Goal: Task Accomplishment & Management: Use online tool/utility

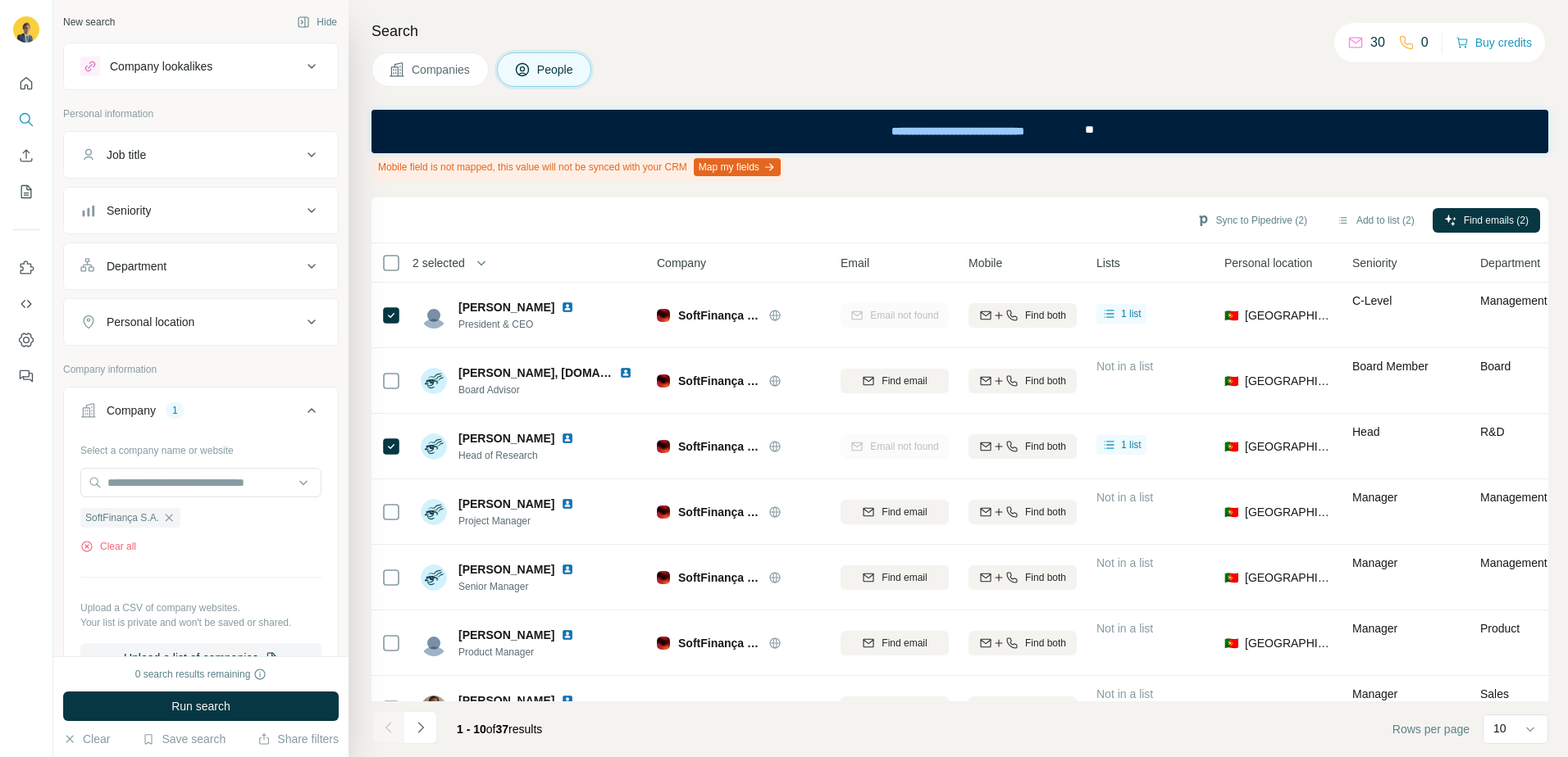
click at [167, 523] on icon "button" at bounding box center [169, 518] width 13 height 13
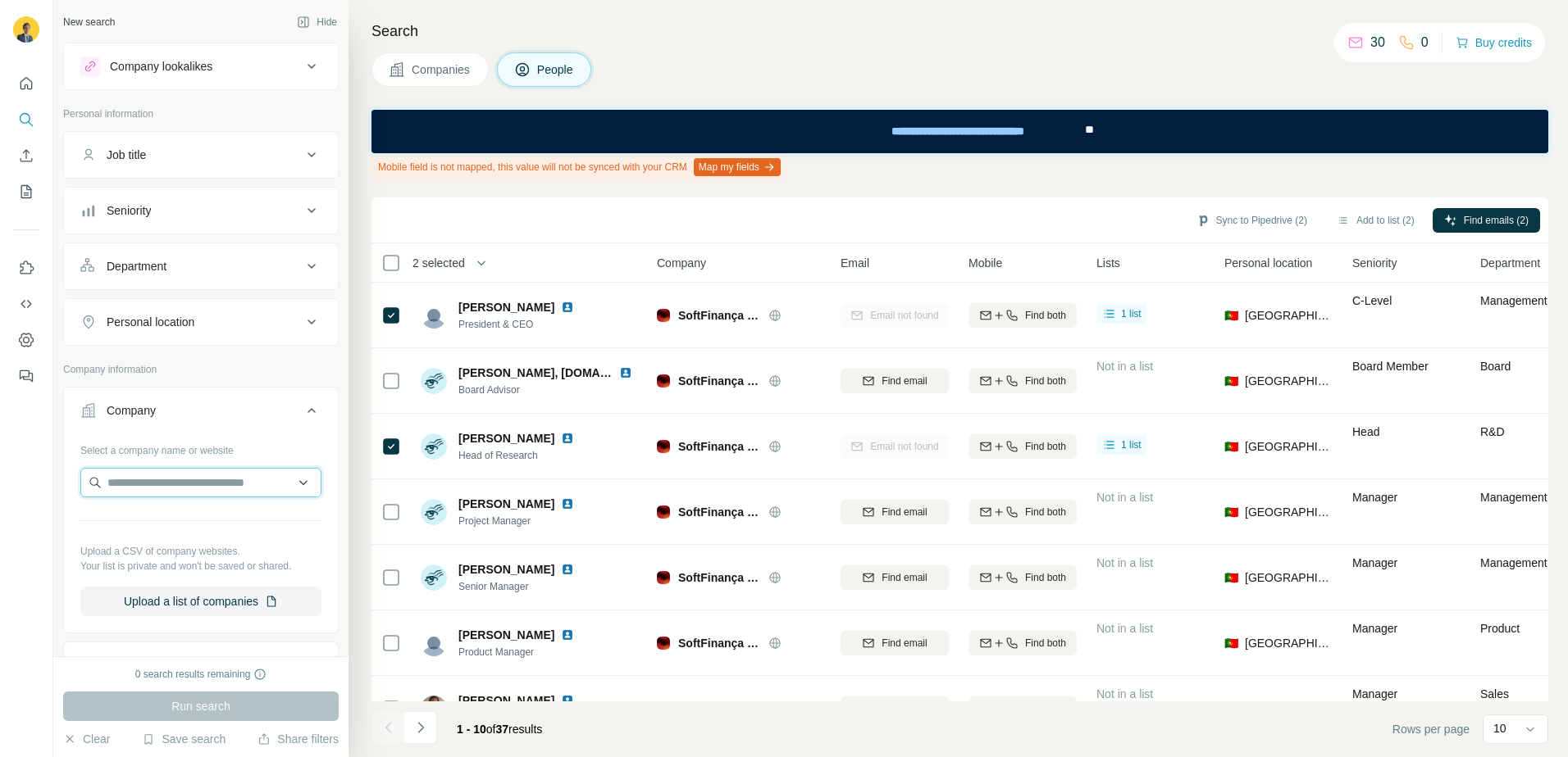
click at [178, 469] on input "text" at bounding box center [200, 482] width 241 height 29
type input "*********"
click at [182, 518] on p "Automaise" at bounding box center [167, 519] width 79 height 16
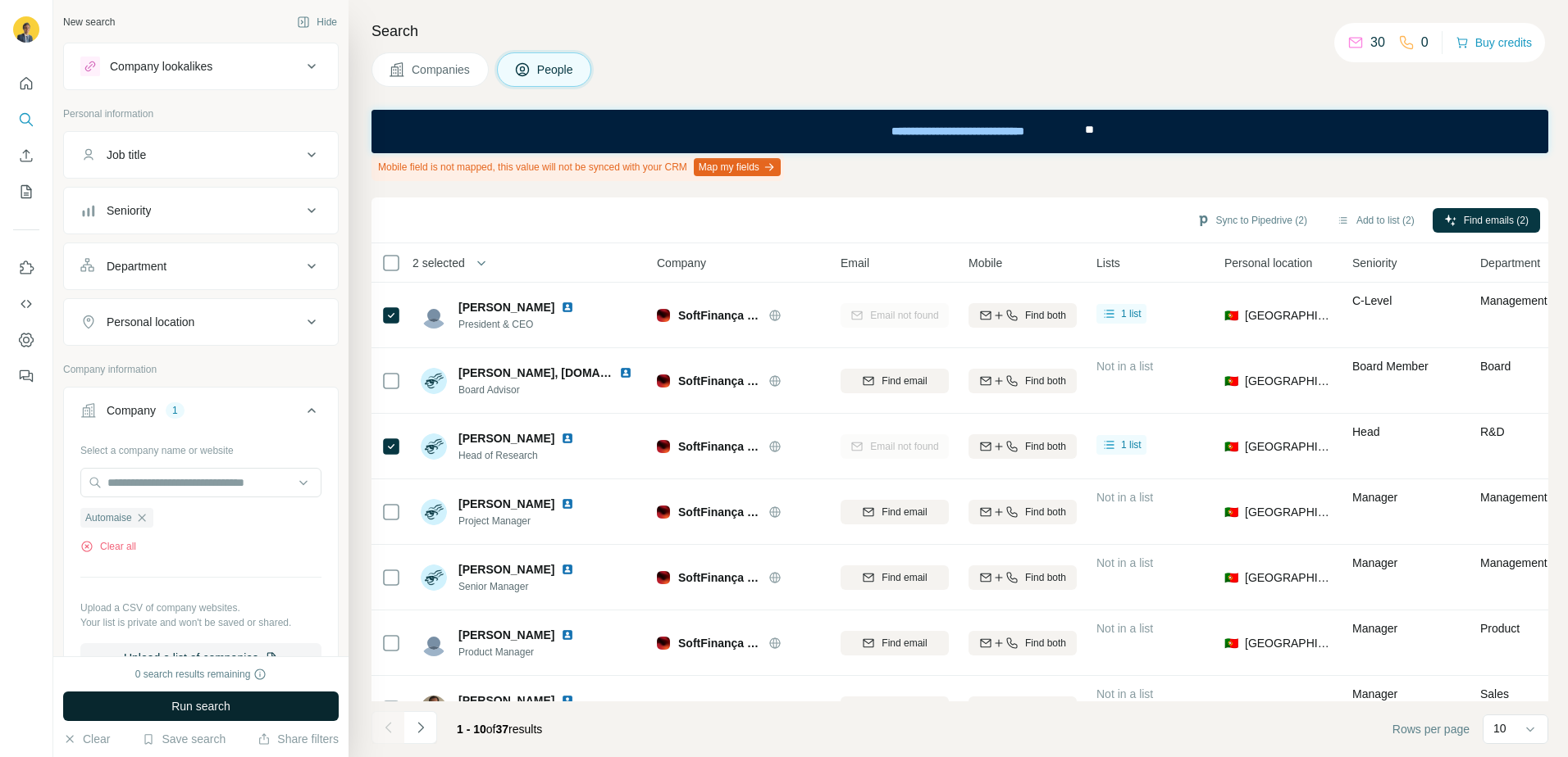
click at [228, 710] on span "Run search" at bounding box center [201, 706] width 59 height 16
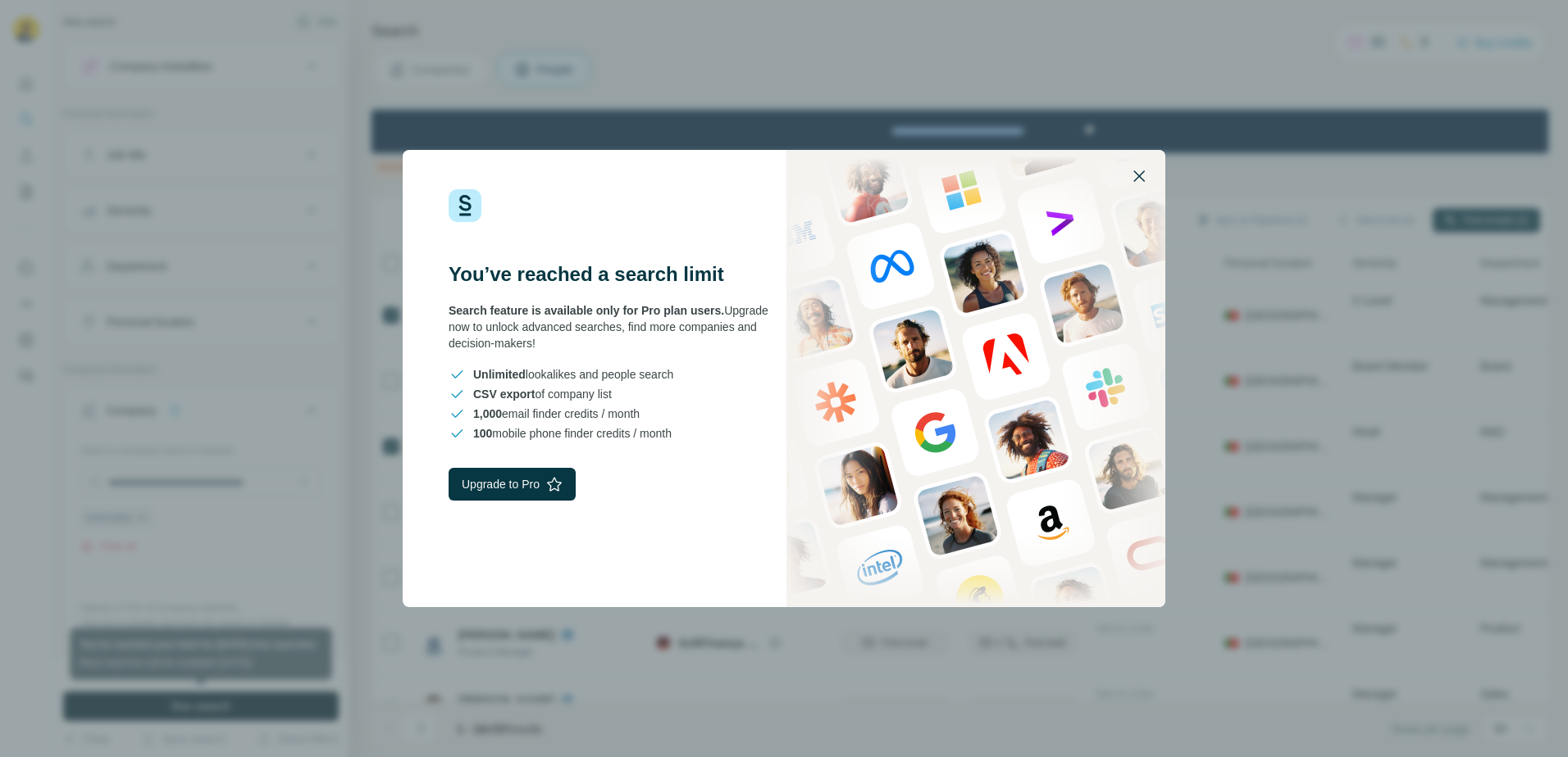
click at [1142, 166] on icon "button" at bounding box center [1139, 176] width 20 height 20
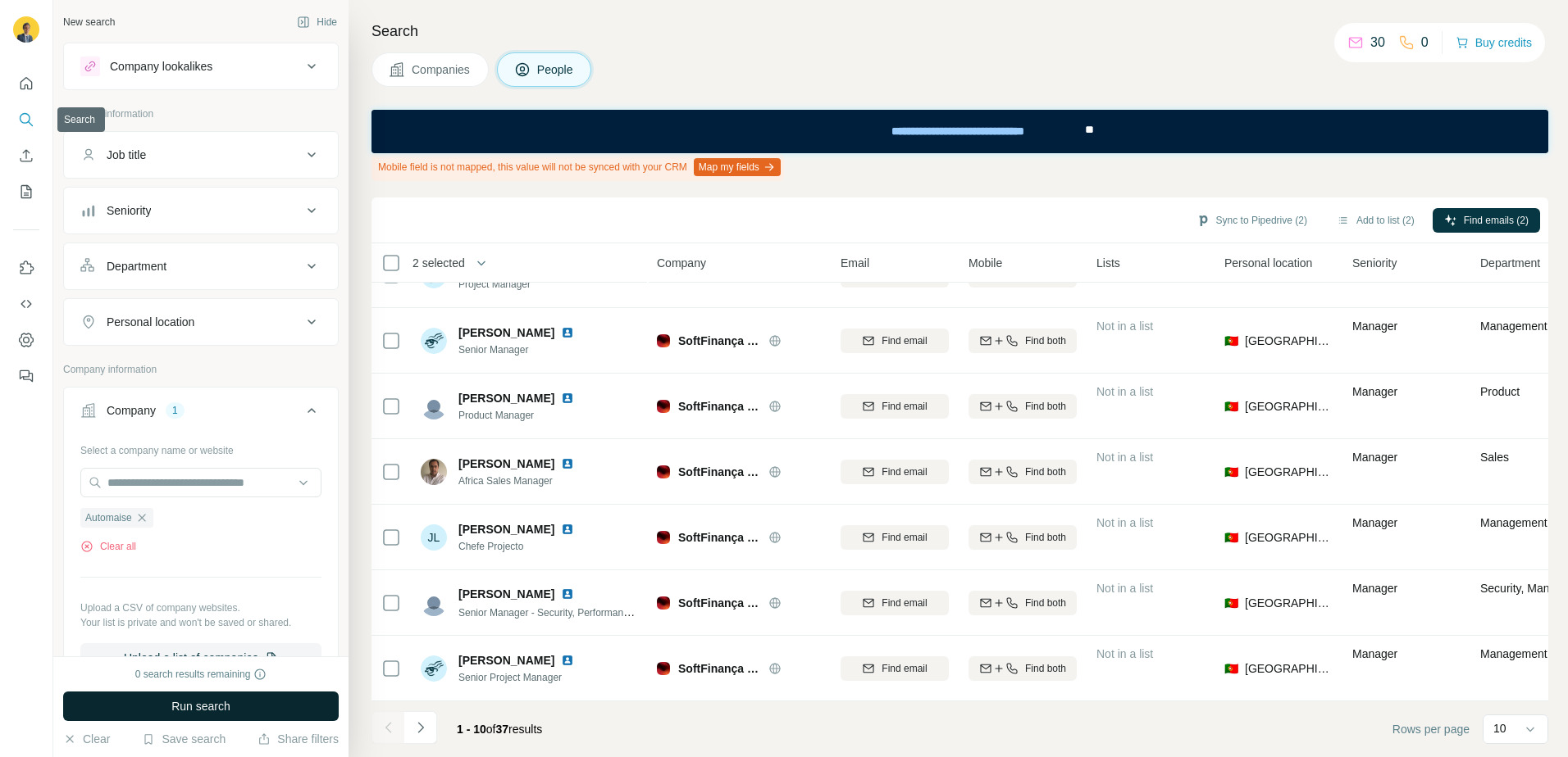
click at [32, 126] on icon "Search" at bounding box center [29, 124] width 5 height 5
click at [25, 277] on button "Use Surfe on LinkedIn" at bounding box center [27, 267] width 27 height 29
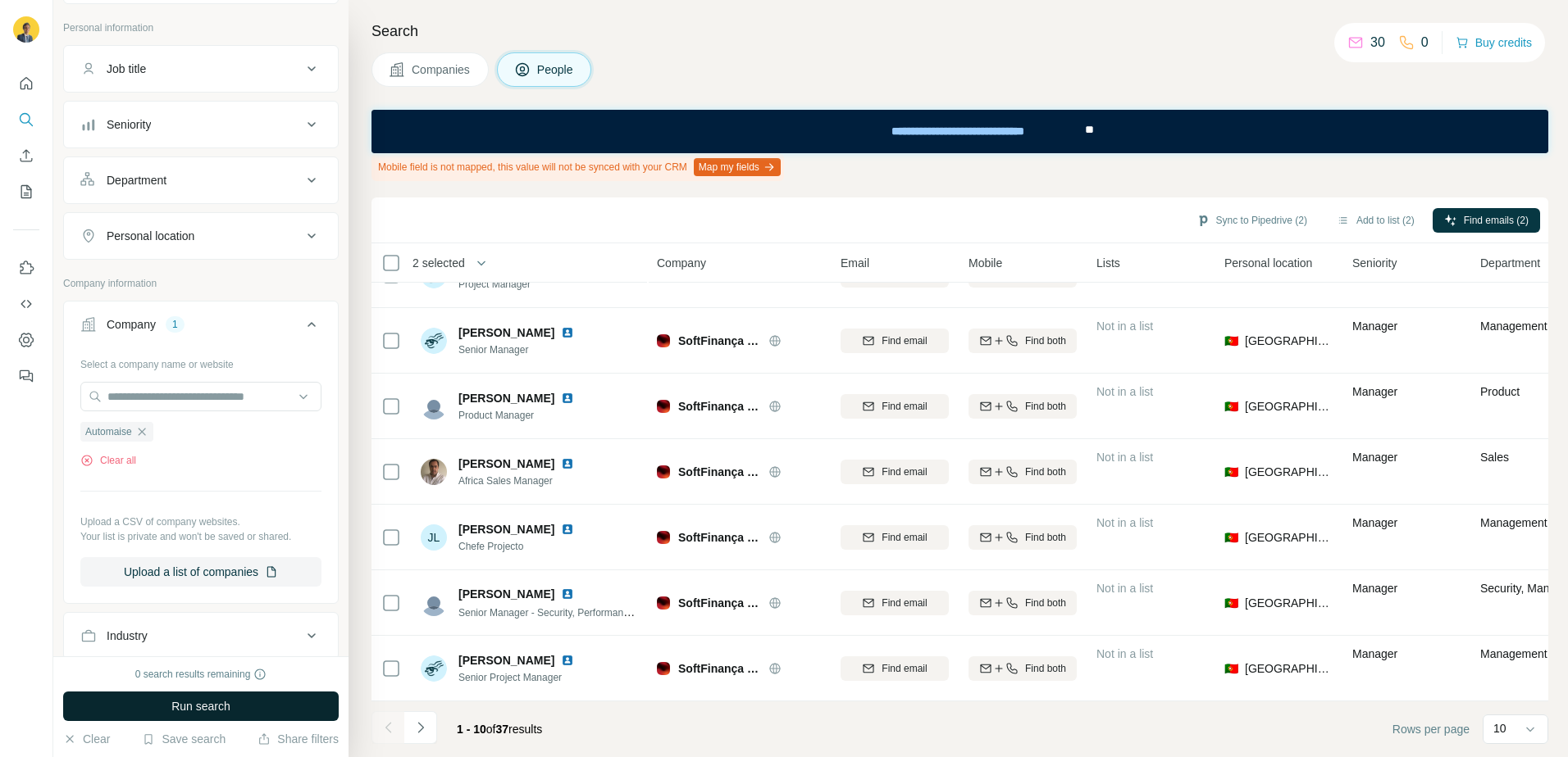
scroll to position [246, 0]
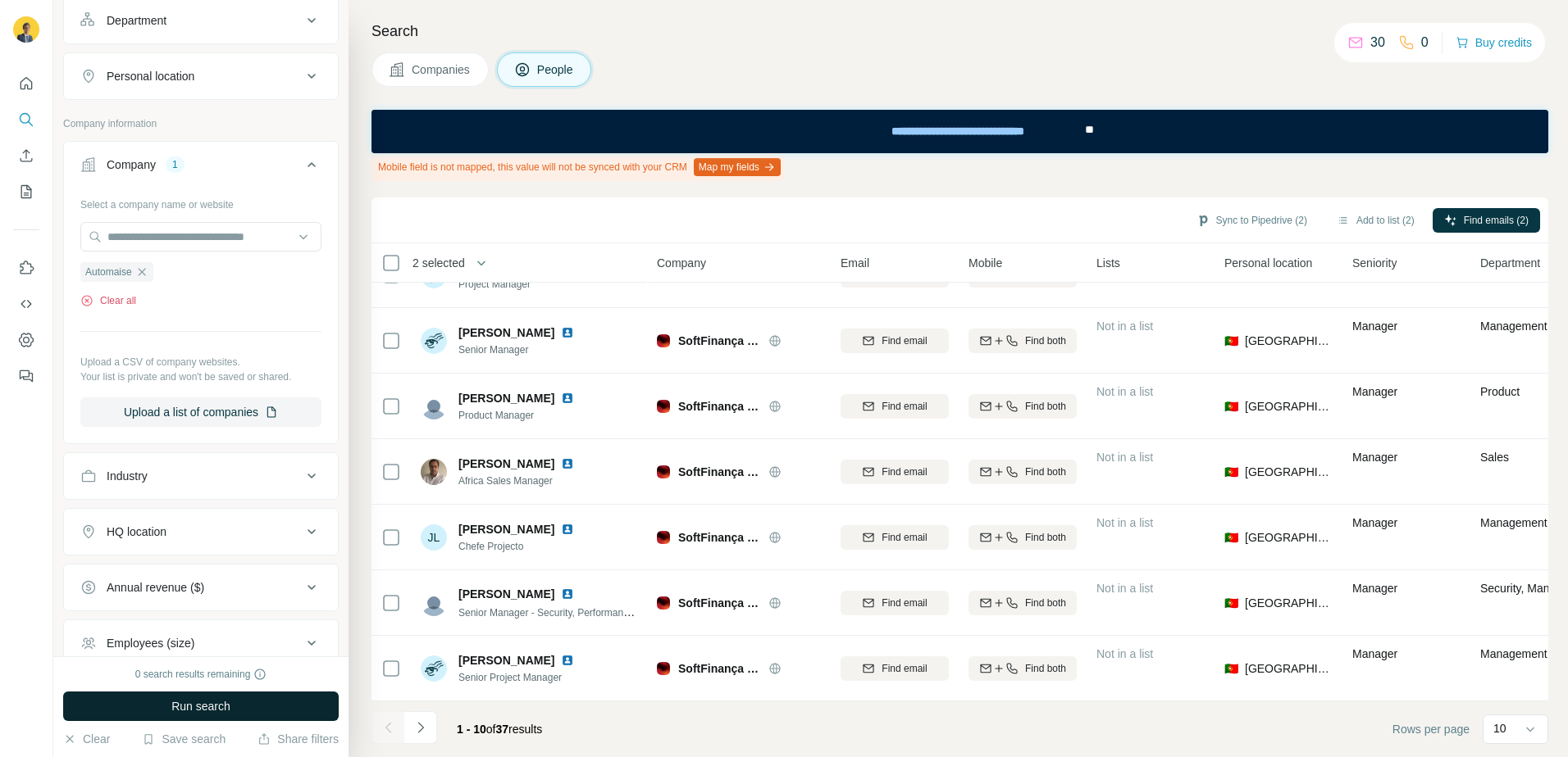
click at [125, 308] on div "Select a company name or website Automaise Clear all Upload a CSV of company we…" at bounding box center [200, 309] width 241 height 236
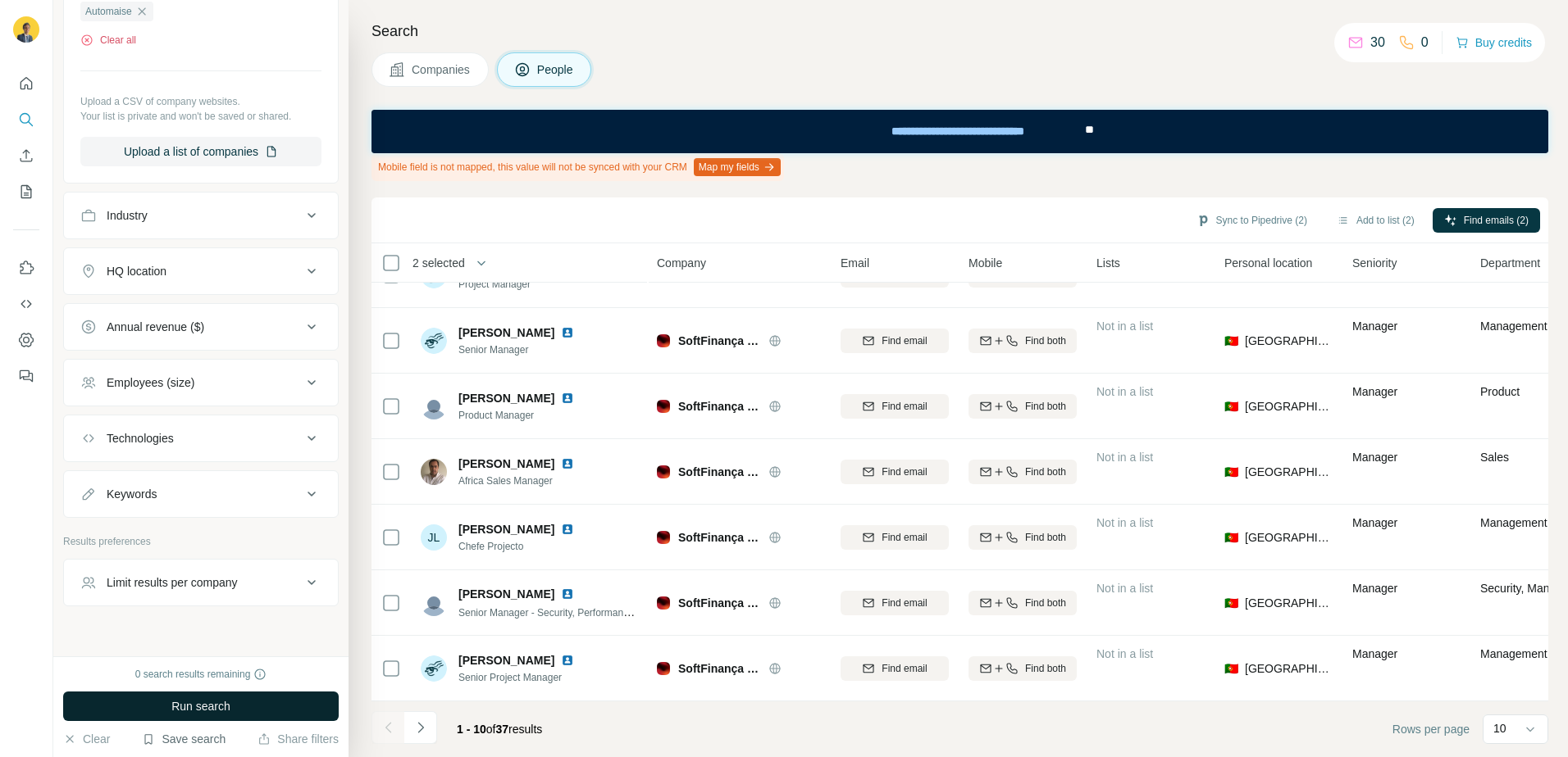
scroll to position [532, 0]
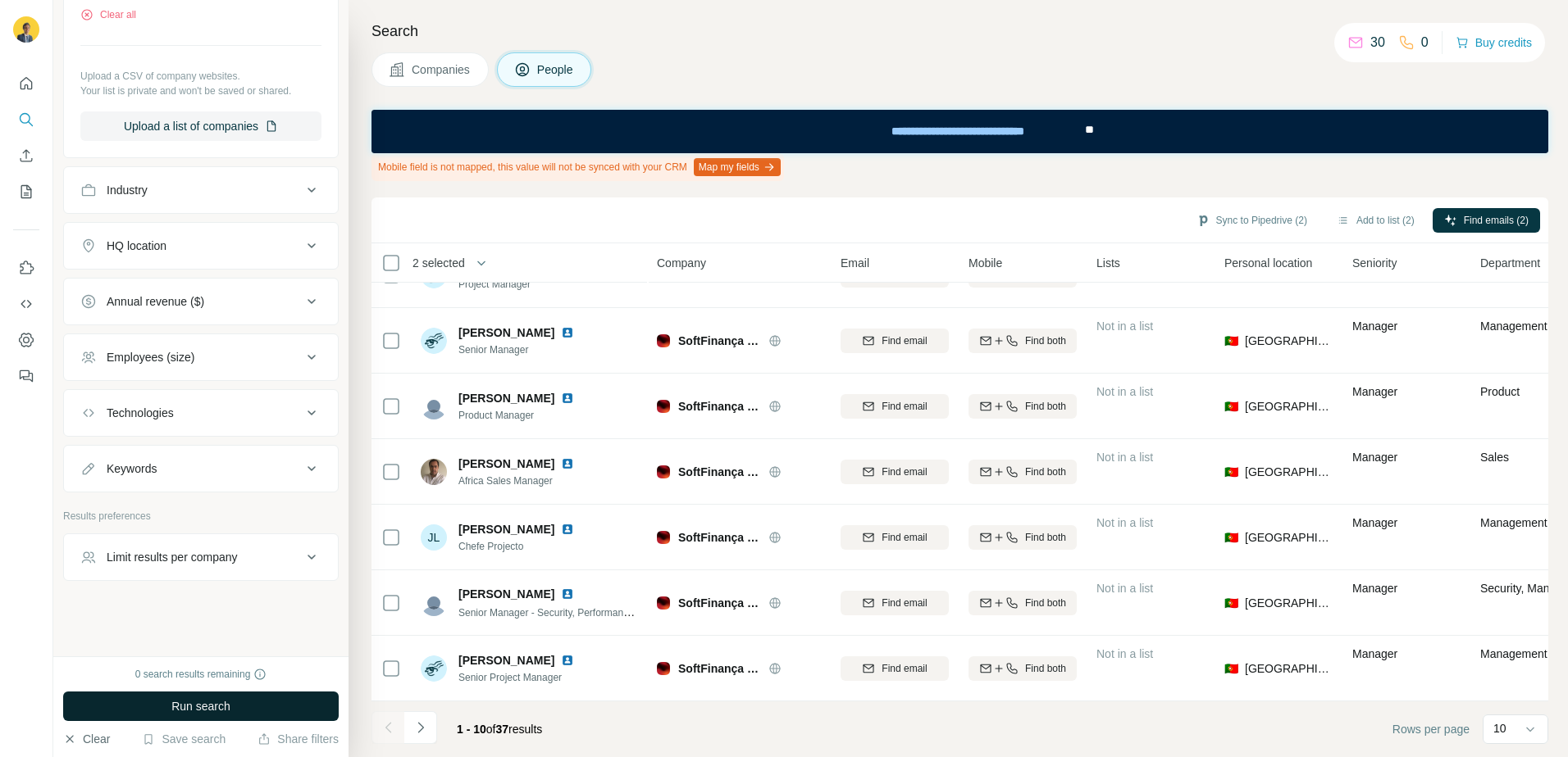
click at [69, 743] on icon "button" at bounding box center [69, 739] width 13 height 13
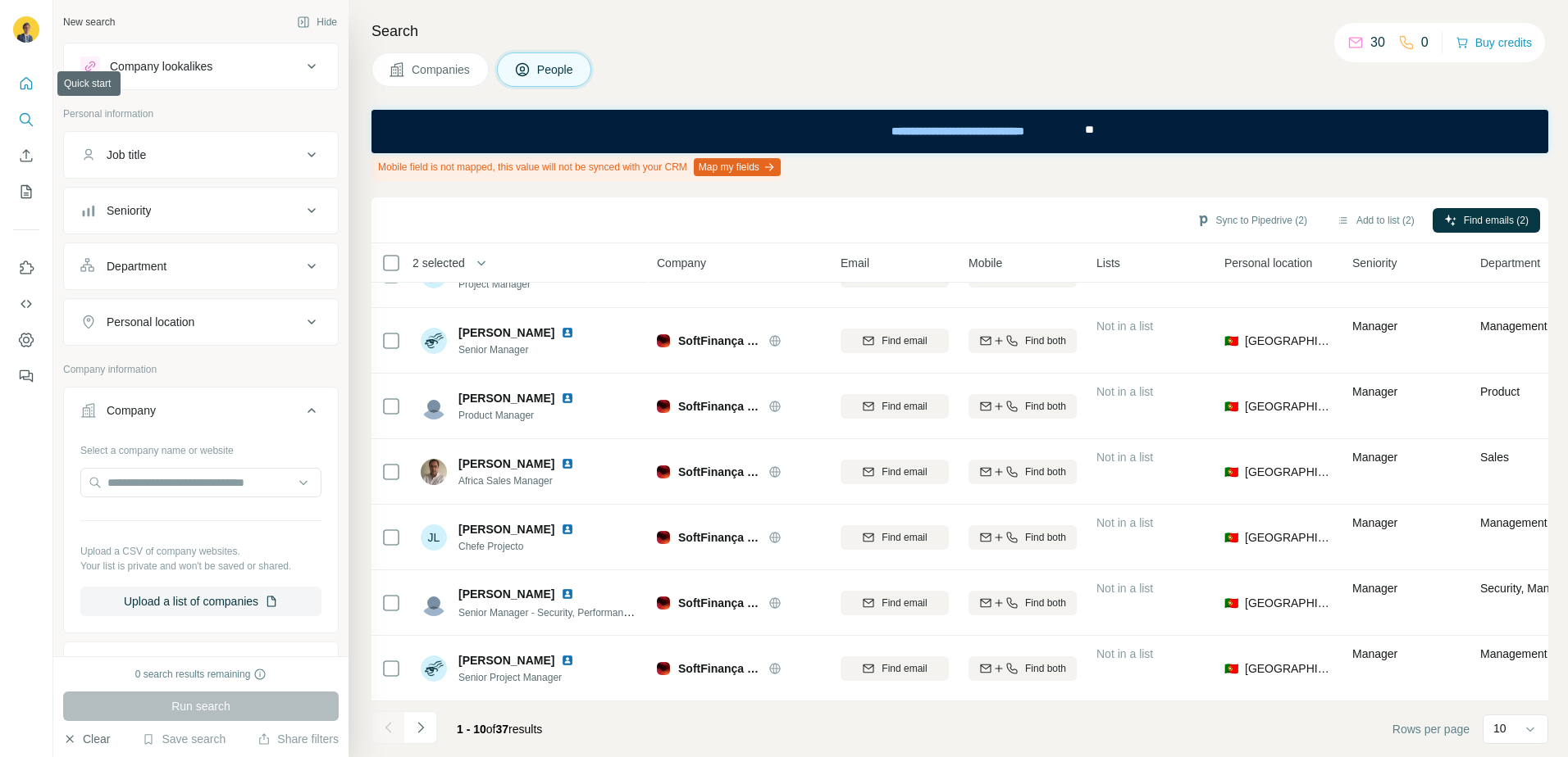
click at [23, 77] on icon "Quick start" at bounding box center [26, 83] width 16 height 16
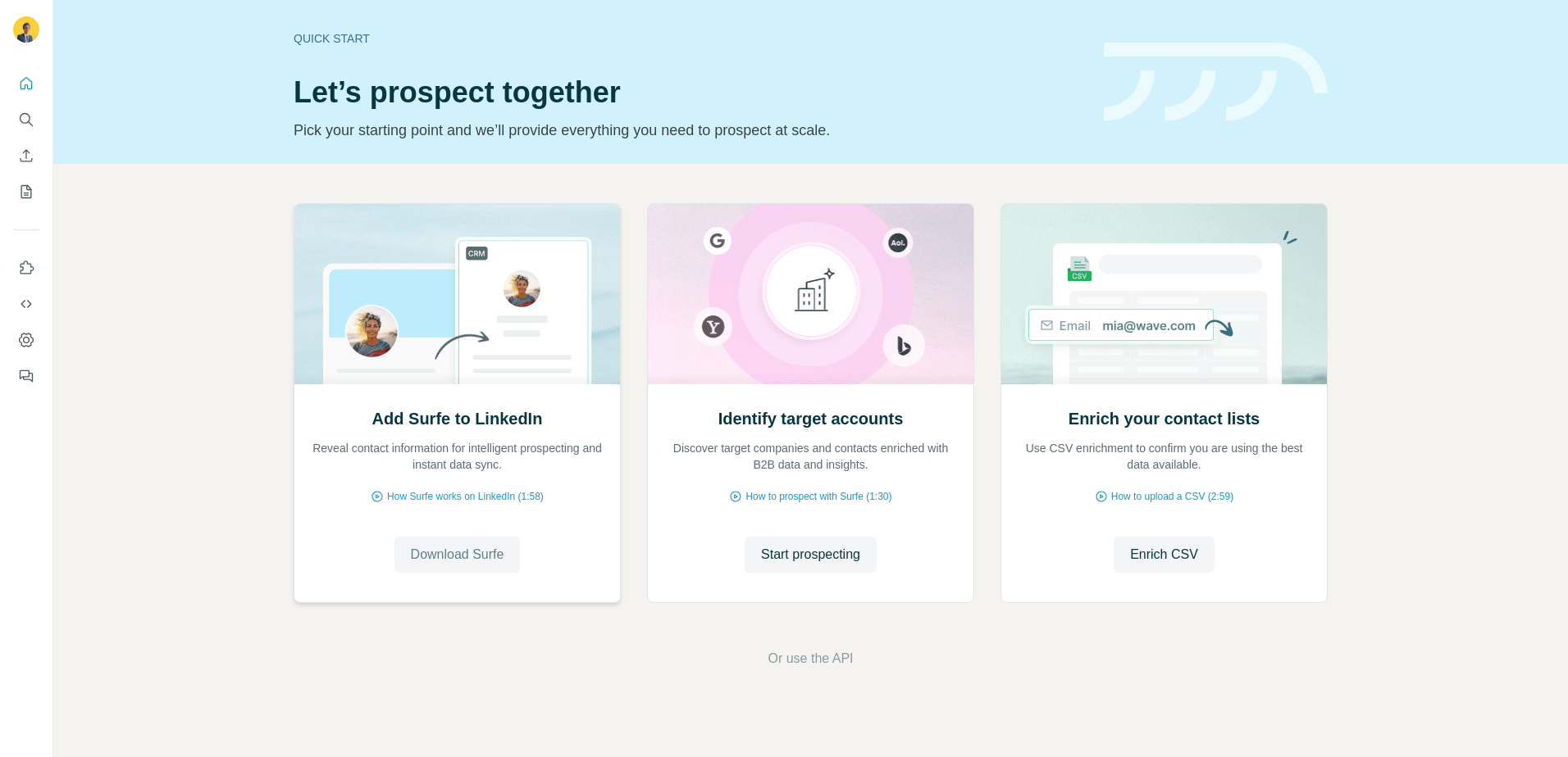
click at [469, 554] on span "Download Surfe" at bounding box center [458, 554] width 93 height 20
click at [1183, 560] on span "Enrich CSV" at bounding box center [1164, 554] width 69 height 20
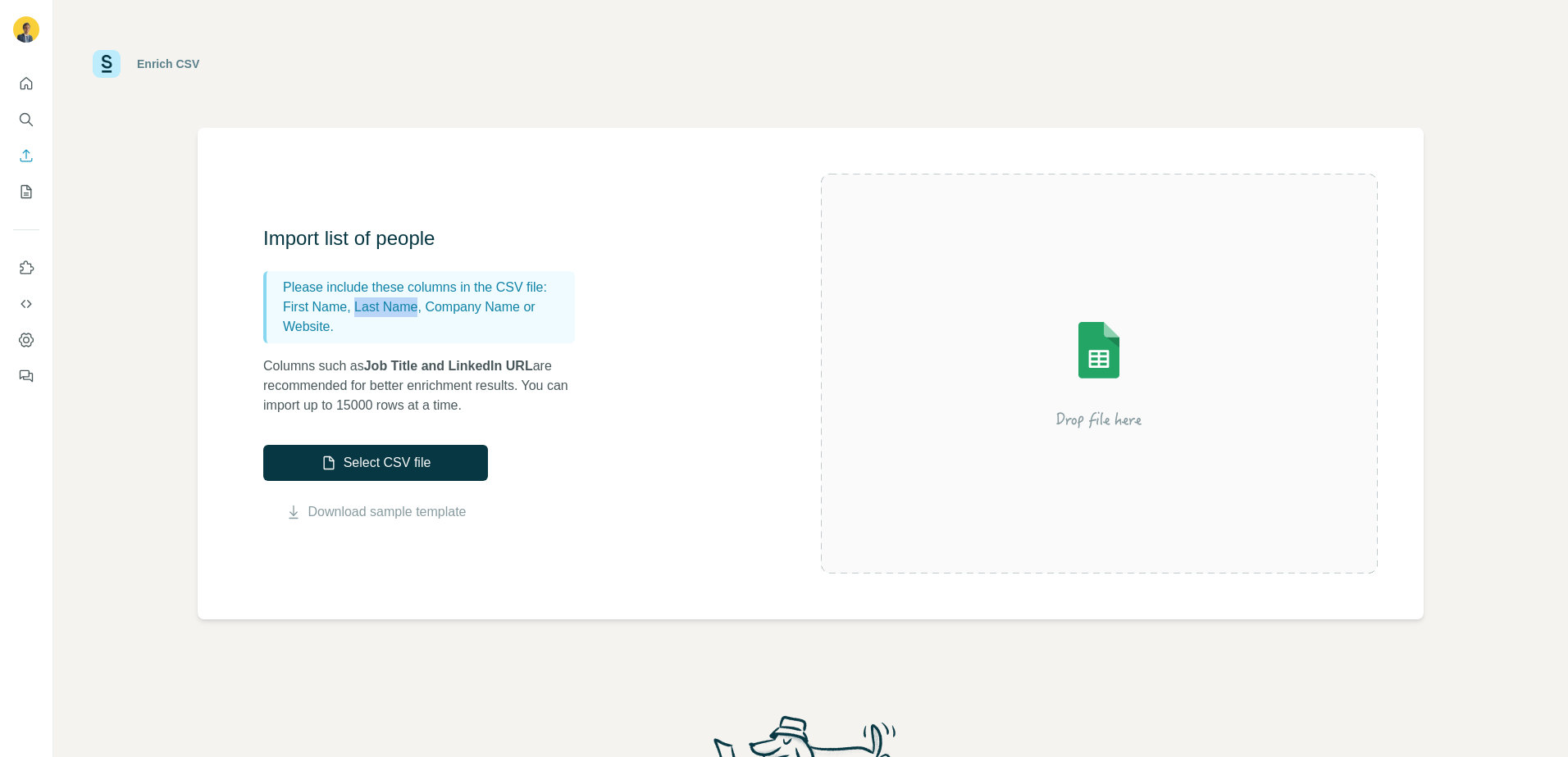
drag, startPoint x: 352, startPoint y: 307, endPoint x: 415, endPoint y: 305, distance: 63.0
click at [415, 305] on p "First Name, Last Name, Company Name or Website." at bounding box center [425, 317] width 285 height 39
copy p "Last Name"
drag, startPoint x: 424, startPoint y: 305, endPoint x: 520, endPoint y: 305, distance: 96.0
click at [520, 305] on p "First Name, Last Name, Company Name or Website." at bounding box center [425, 317] width 285 height 39
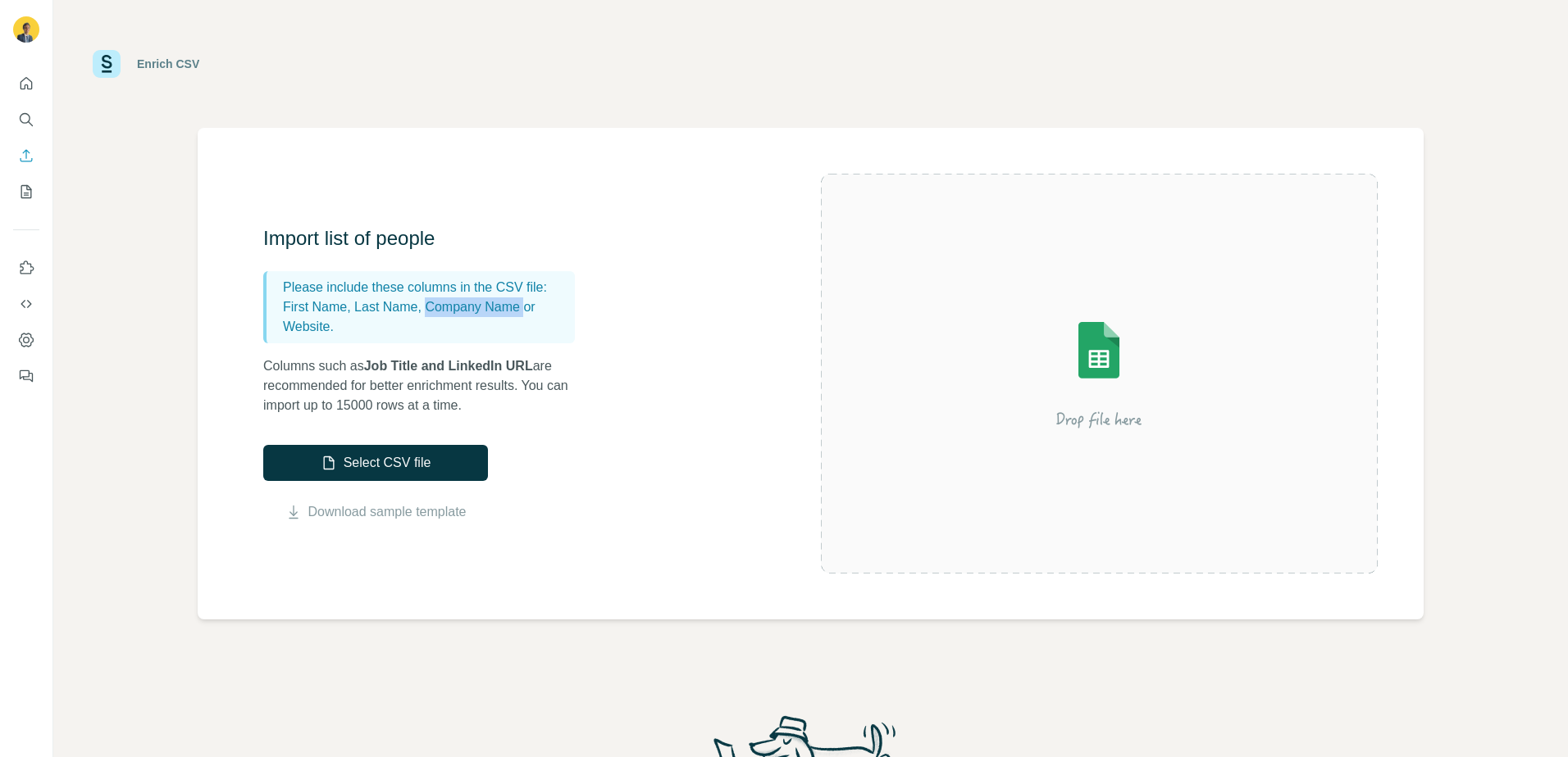
copy p "Company Name"
drag, startPoint x: 329, startPoint y: 328, endPoint x: 284, endPoint y: 328, distance: 45.0
click at [284, 328] on p "First Name, Last Name, Company Name or Website." at bounding box center [425, 317] width 285 height 39
copy p "Website"
